Goal: Task Accomplishment & Management: Manage account settings

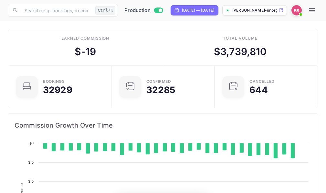
scroll to position [100, 147]
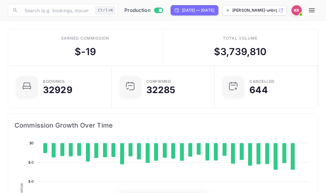
scroll to position [100, 147]
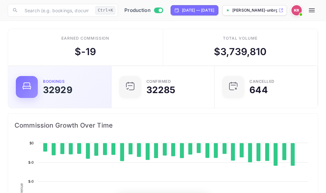
scroll to position [100, 147]
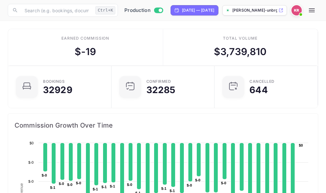
click at [314, 11] on icon "button" at bounding box center [312, 10] width 8 height 8
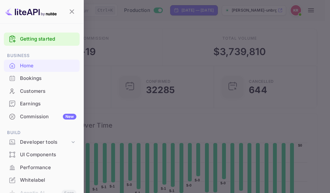
click at [30, 79] on div "Bookings" at bounding box center [48, 78] width 56 height 7
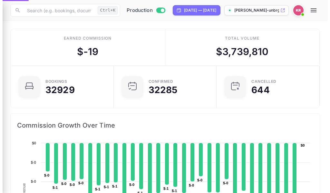
scroll to position [5, 5]
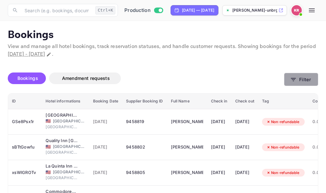
click at [295, 78] on icon "button" at bounding box center [293, 79] width 5 height 3
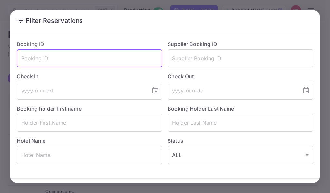
click at [23, 59] on input "text" at bounding box center [90, 58] width 146 height 18
paste input "ACuLN5IIK"
click at [21, 59] on input "ACuLN5IIK" at bounding box center [90, 58] width 146 height 18
click at [63, 61] on input "ACuLN5IIK" at bounding box center [90, 58] width 146 height 18
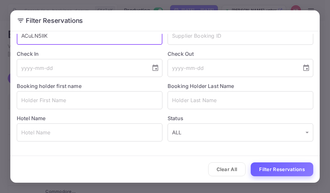
type input "ACuLN5IIK"
click at [278, 172] on button "Filter Reservations" at bounding box center [282, 170] width 63 height 14
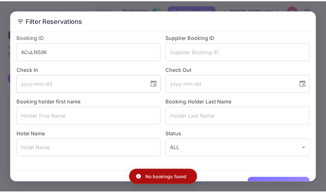
scroll to position [0, 0]
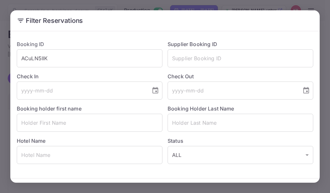
click at [20, 19] on icon at bounding box center [21, 21] width 6 height 4
click at [266, 1] on div "Filter Reservations Booking ID ACuLN5IIK ​ Supplier Booking ID ​ Check In ​ Che…" at bounding box center [165, 96] width 330 height 193
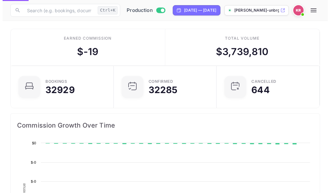
scroll to position [100, 147]
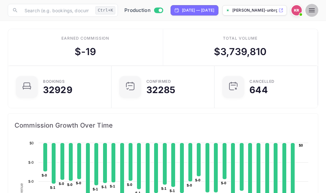
click at [315, 7] on icon "button" at bounding box center [312, 10] width 8 height 8
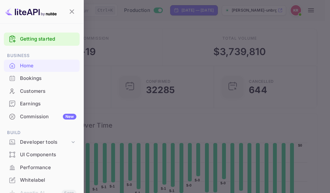
click at [73, 12] on icon "button" at bounding box center [72, 12] width 8 height 8
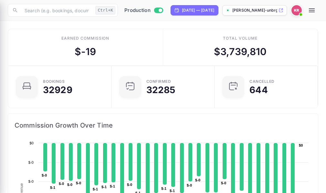
scroll to position [5, 5]
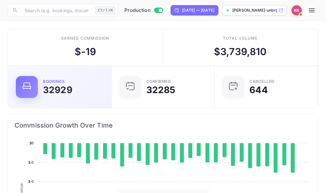
scroll to position [100, 147]
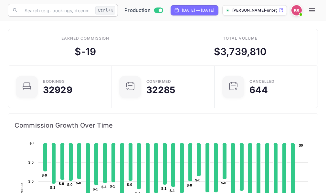
click at [29, 13] on input "text" at bounding box center [57, 10] width 72 height 13
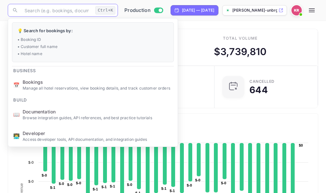
paste input "ACuLN5IIK"
type input "ACuLN5IIK"
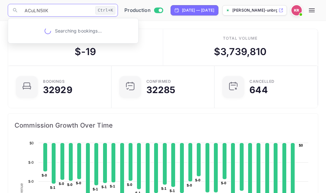
click at [51, 9] on input "ACuLN5IIK" at bounding box center [57, 10] width 72 height 13
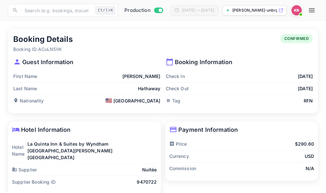
scroll to position [26, 0]
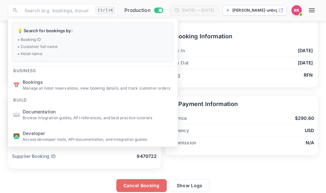
click at [140, 179] on button "Cancel Booking" at bounding box center [141, 185] width 50 height 13
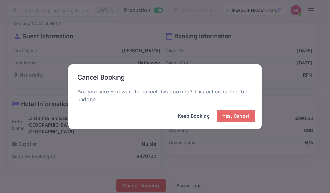
click at [233, 119] on button "Yes, Cancel" at bounding box center [236, 116] width 39 height 13
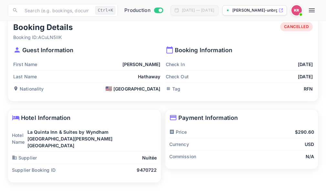
scroll to position [0, 0]
